Goal: Information Seeking & Learning: Find specific page/section

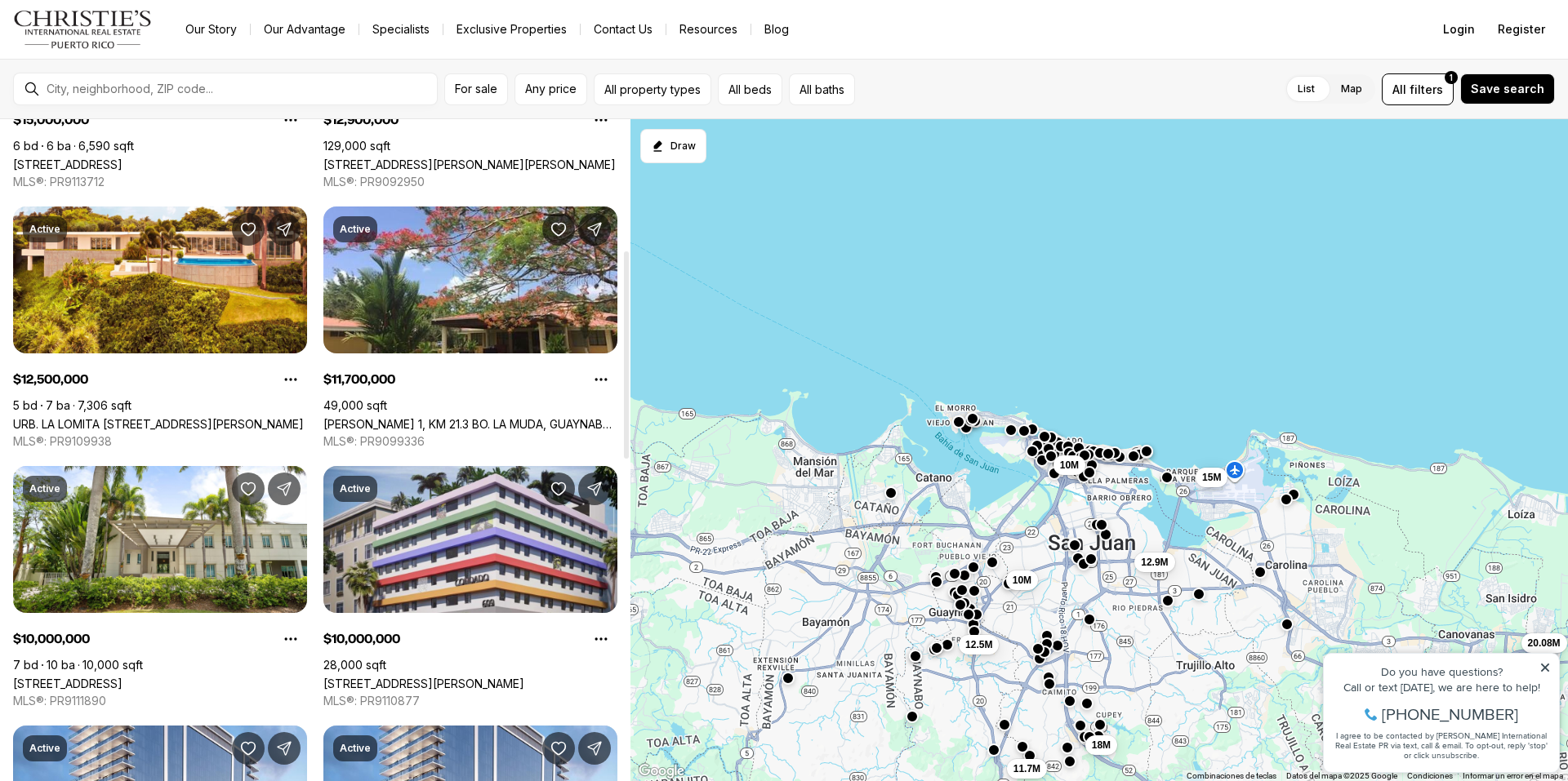
scroll to position [408, 0]
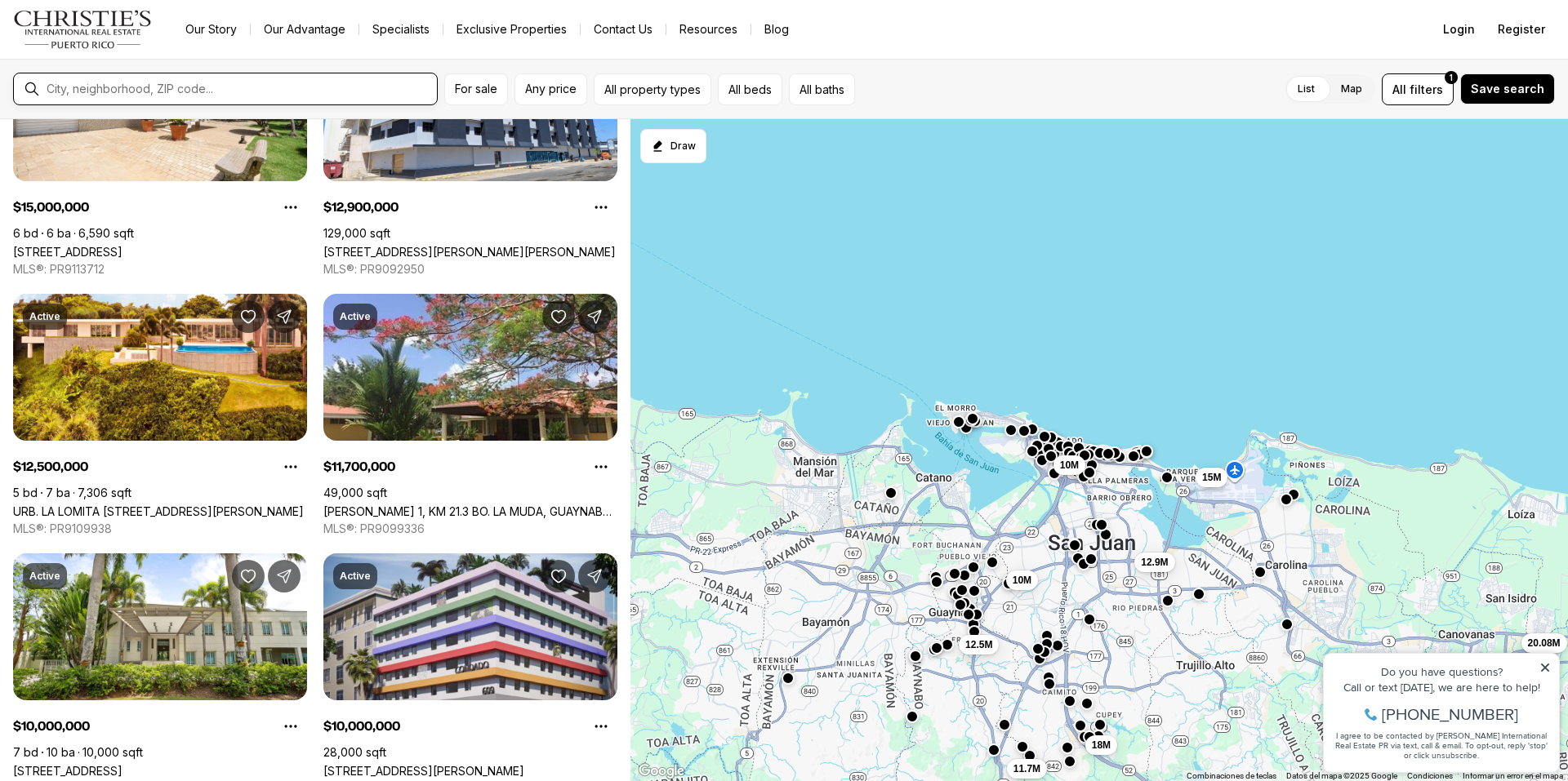
click at [154, 85] on input "text" at bounding box center [238, 88] width 383 height 15
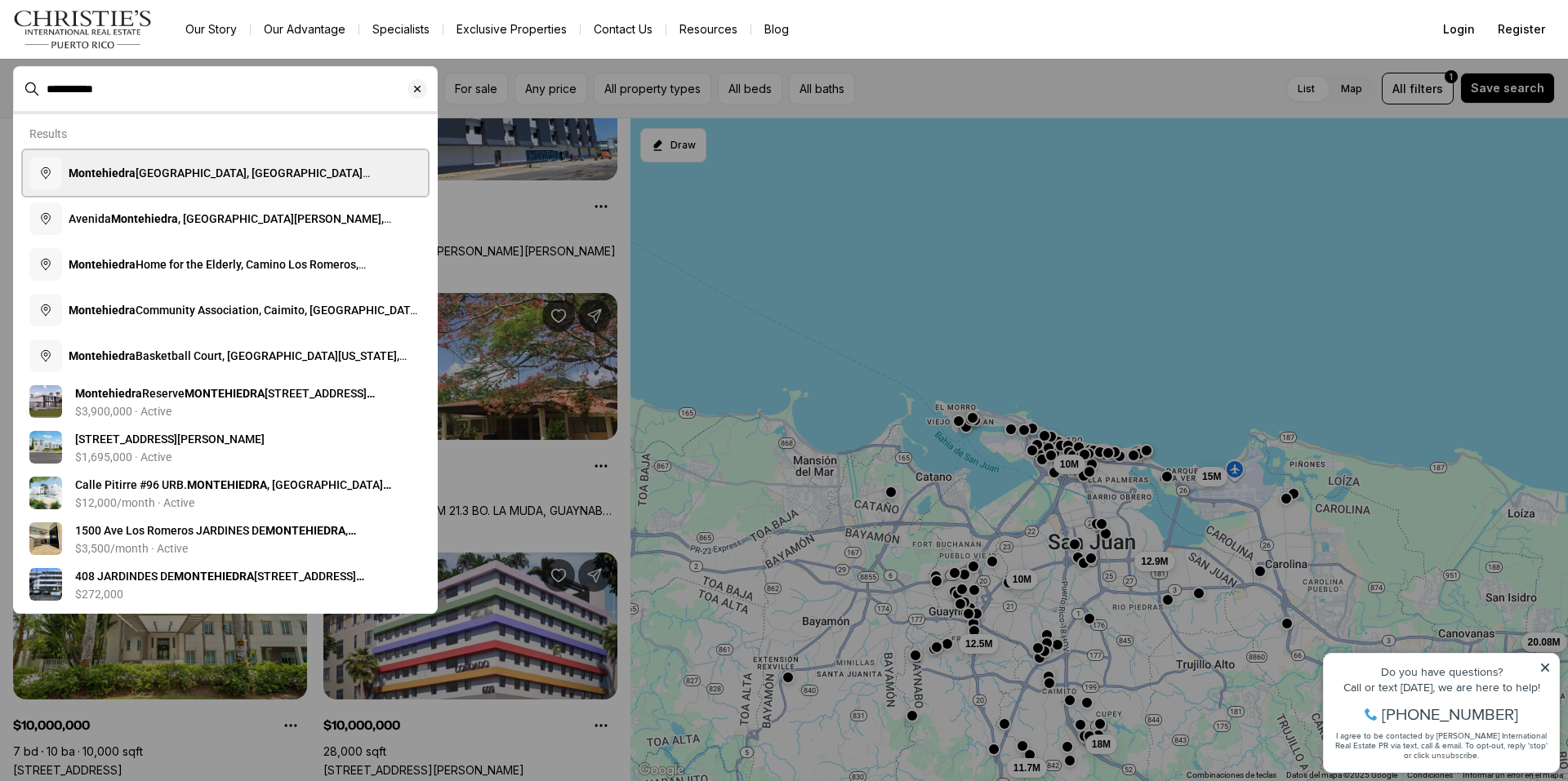
click at [199, 174] on span "Montehiedra Town Center, Calle los Romero, San Juan, Puerto Rico" at bounding box center [219, 181] width 301 height 29
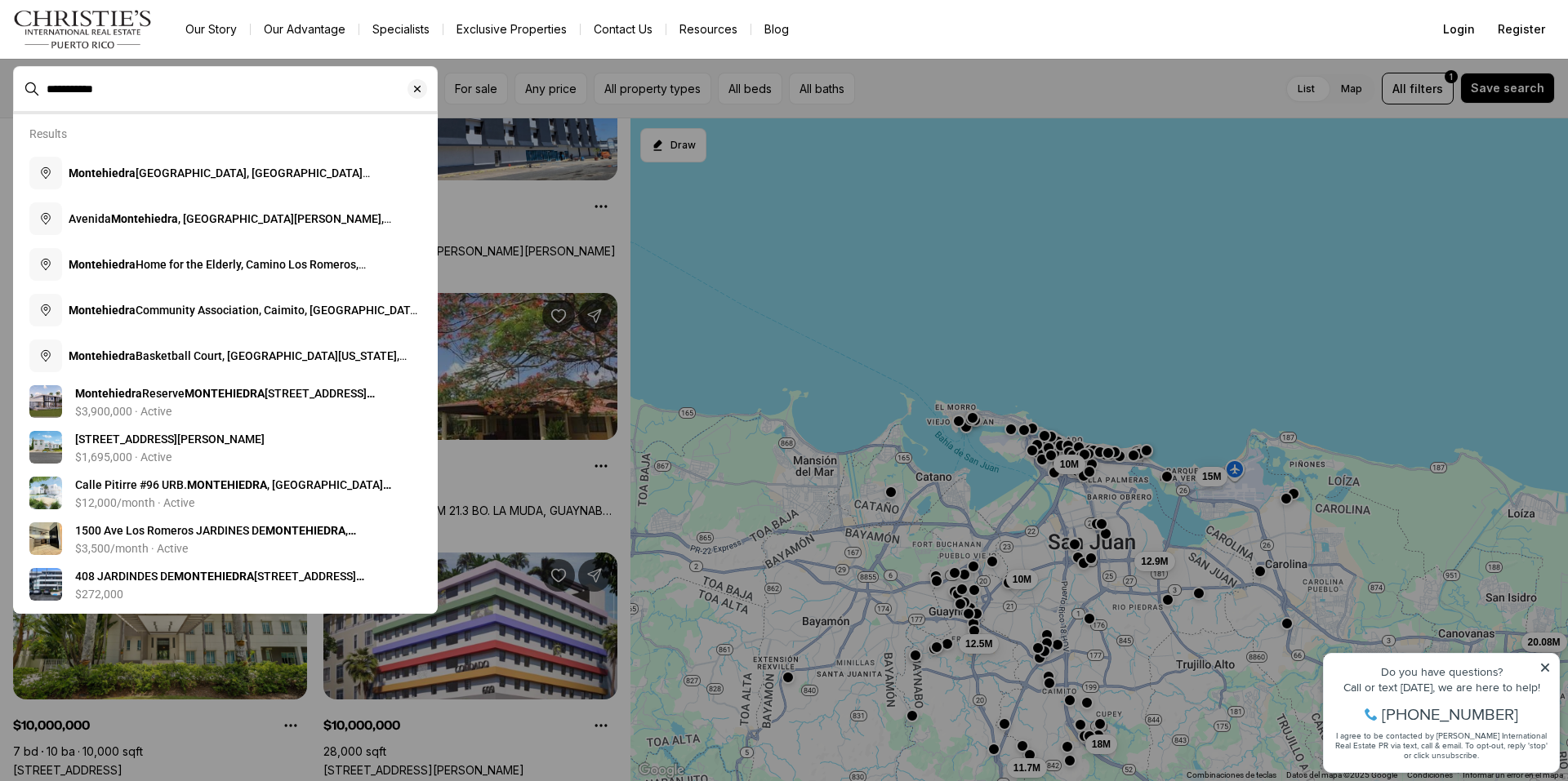
type input "**********"
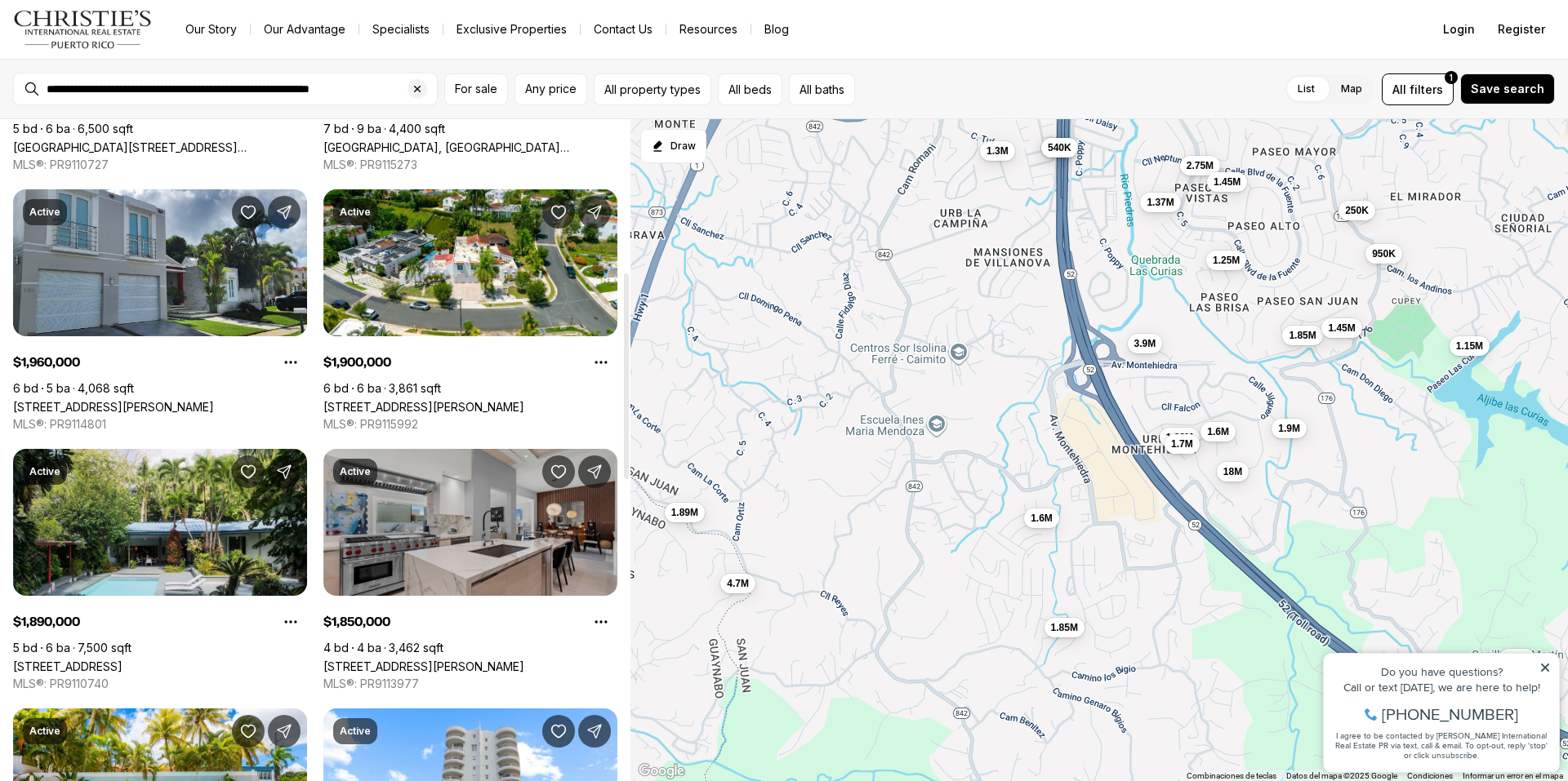
scroll to position [479, 0]
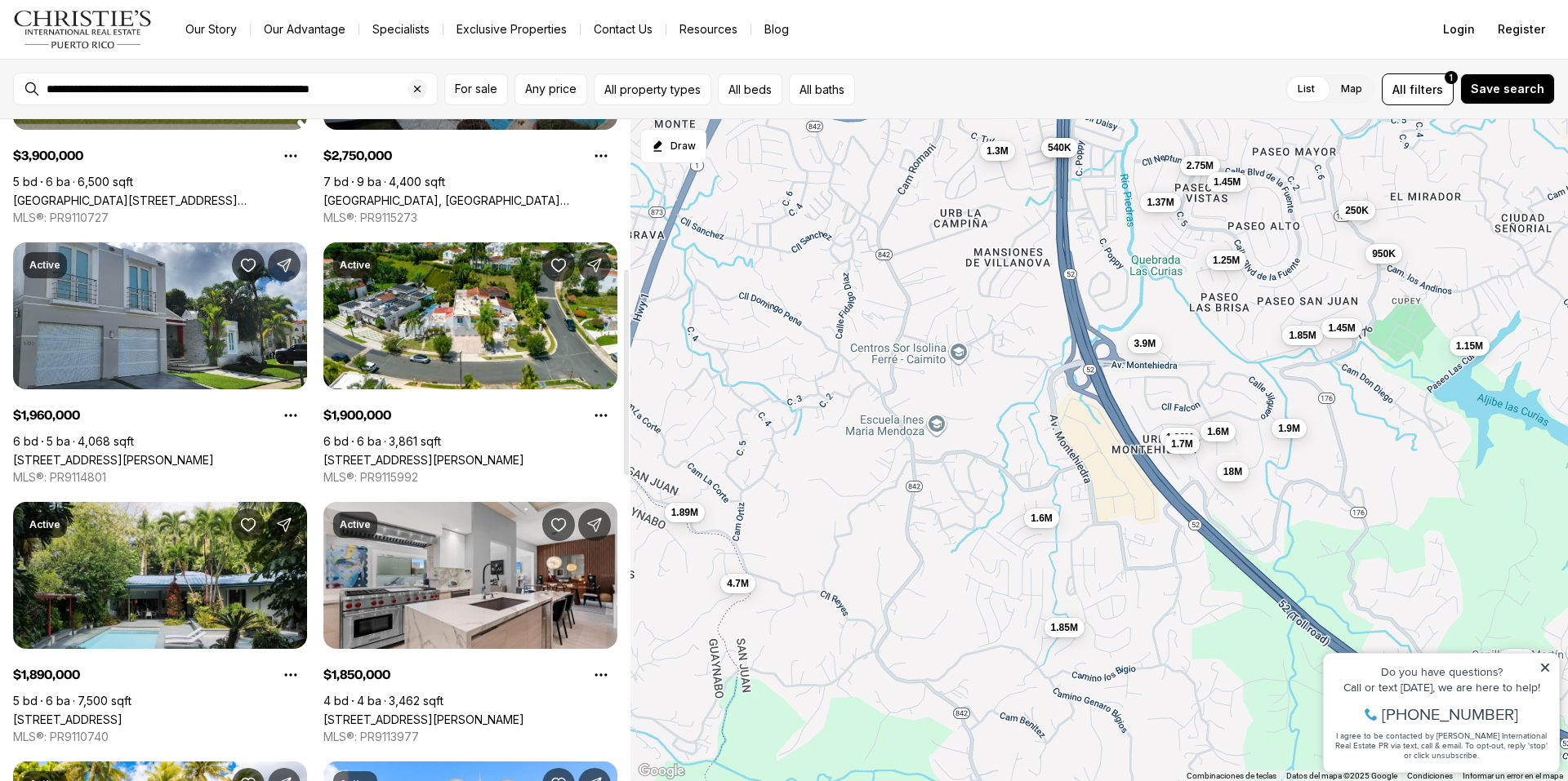
drag, startPoint x: 350, startPoint y: 301, endPoint x: 467, endPoint y: 174, distance: 172.7
click at [467, 193] on link "PASEO DE LA FUENTE TIVOLI ST #D9, SAN JUAN PR, 00926" at bounding box center [470, 200] width 294 height 14
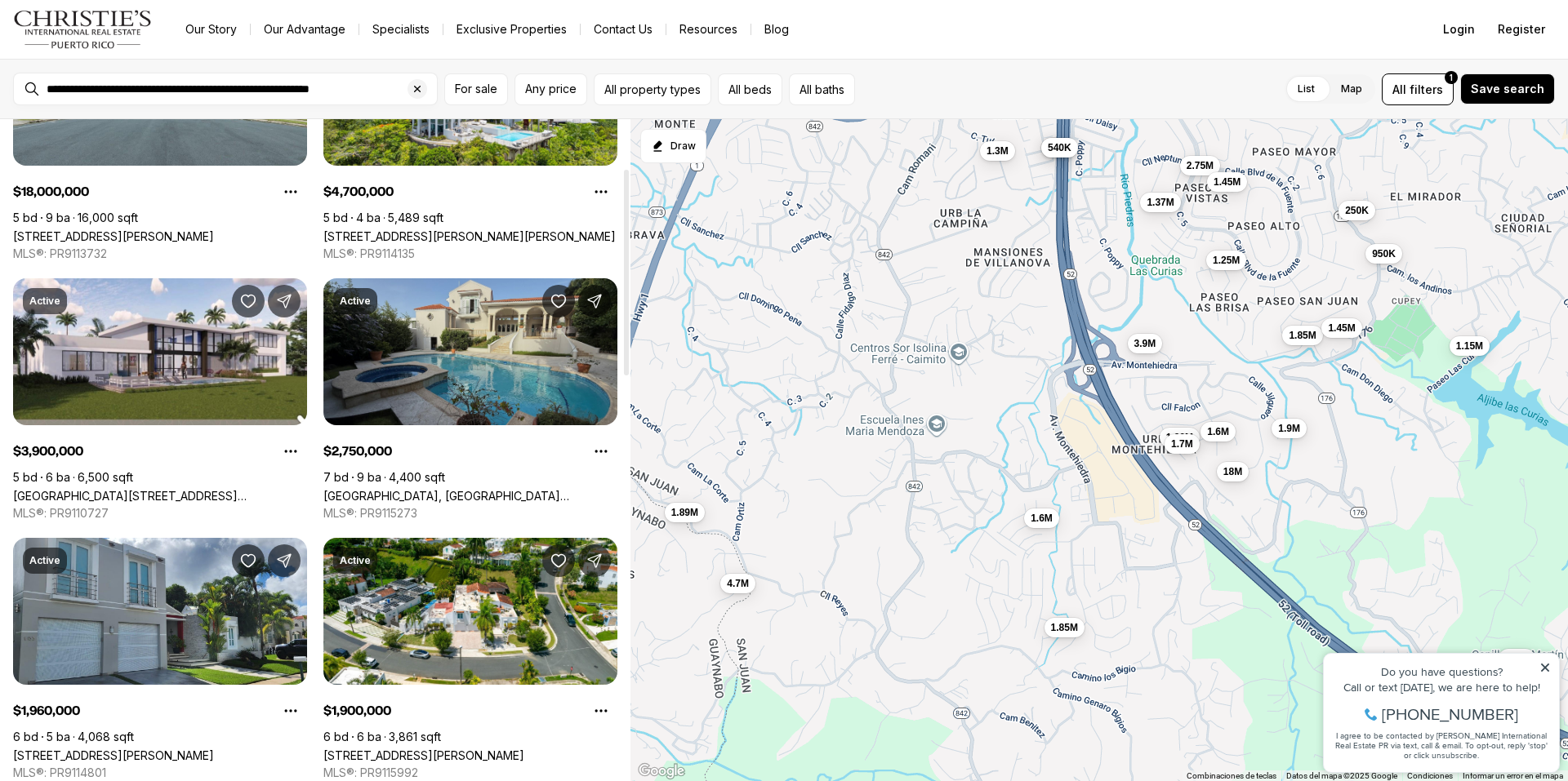
scroll to position [153, 0]
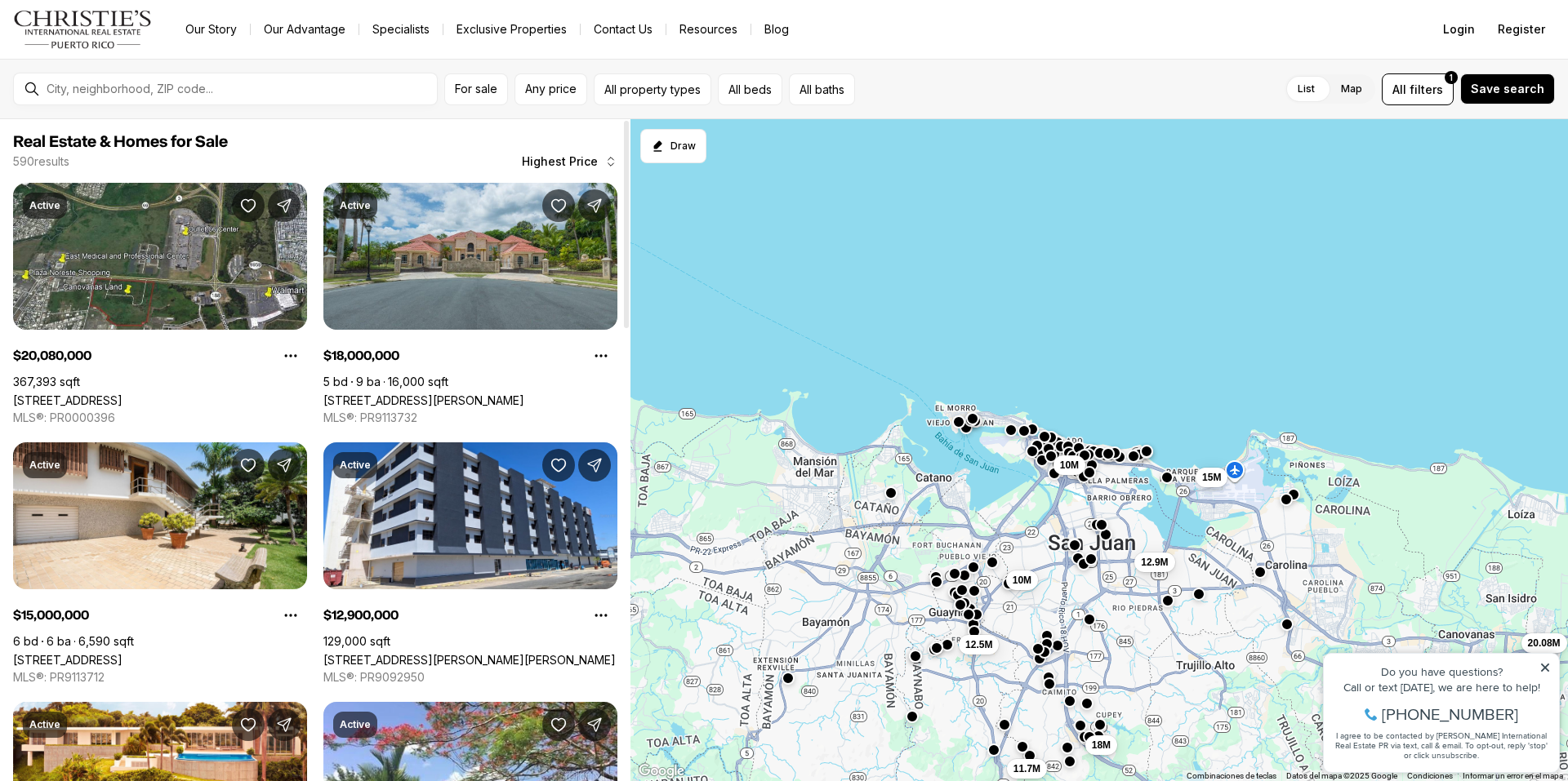
click at [394, 140] on span "Real Estate & Homes for Sale" at bounding box center [315, 142] width 604 height 20
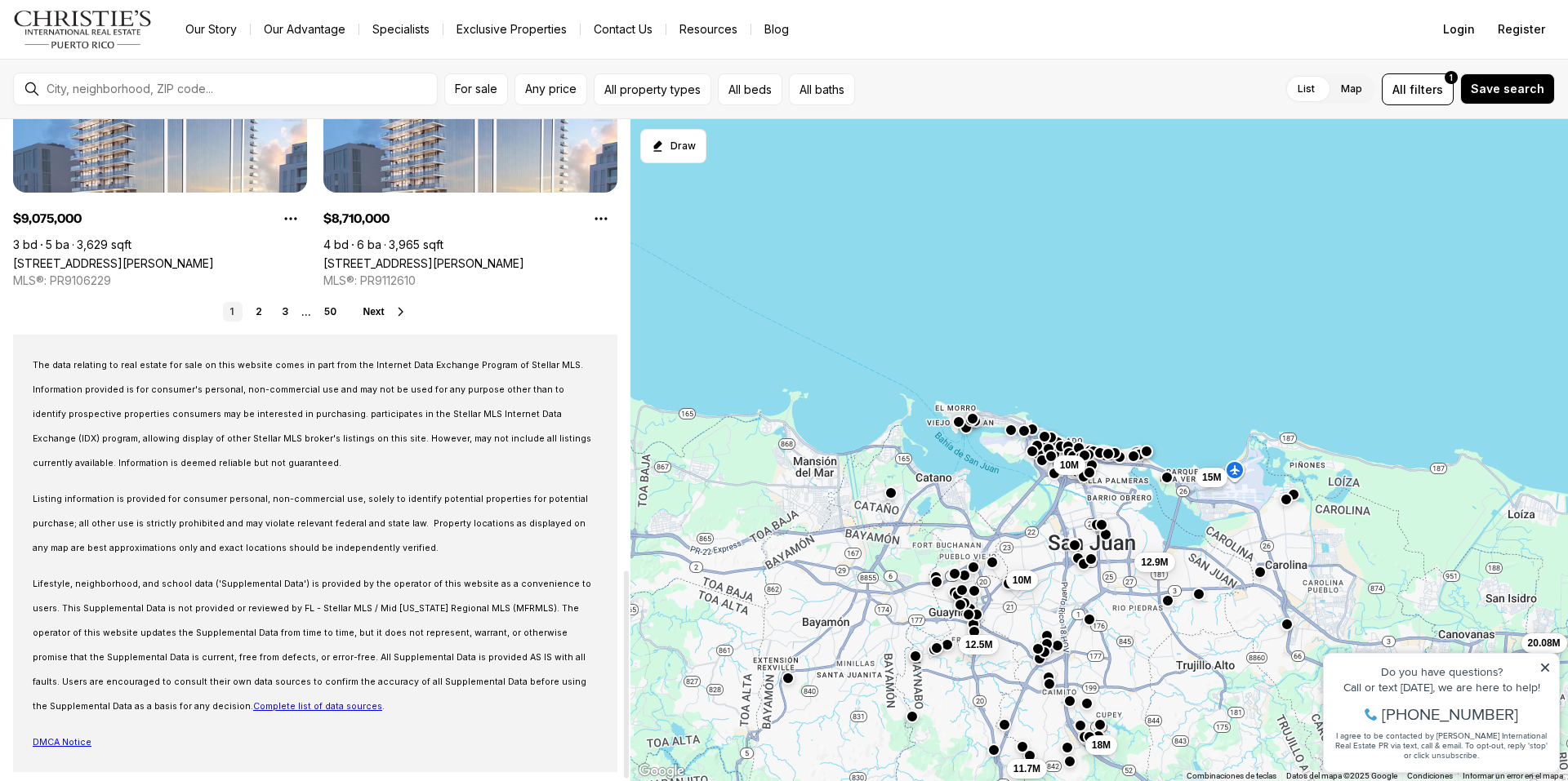
scroll to position [1439, 0]
